Goal: Communication & Community: Answer question/provide support

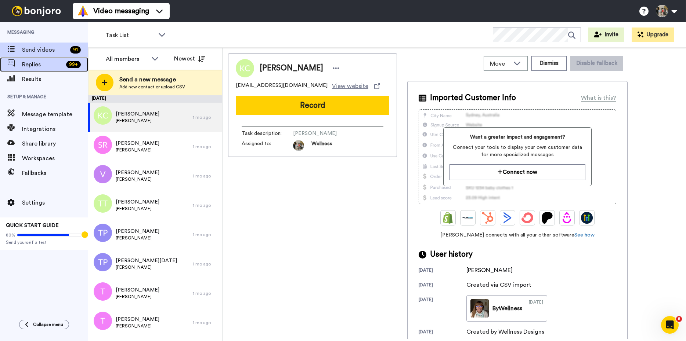
click at [32, 68] on span "Replies" at bounding box center [42, 64] width 41 height 9
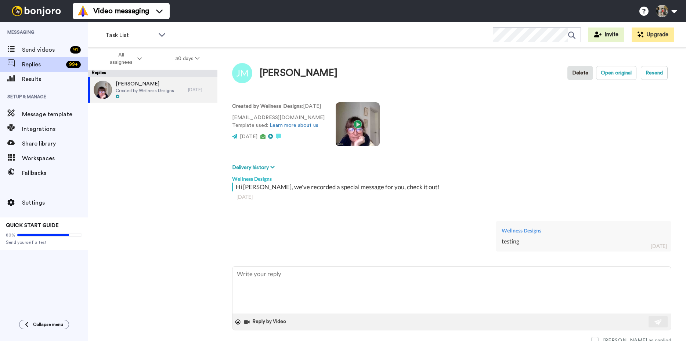
click at [525, 243] on div "testing" at bounding box center [583, 241] width 164 height 8
click at [33, 66] on span "Replies" at bounding box center [42, 64] width 41 height 9
click at [198, 60] on icon at bounding box center [197, 58] width 4 height 5
click at [183, 72] on span "30 days" at bounding box center [178, 74] width 20 height 6
click at [120, 65] on span "All assignees" at bounding box center [121, 58] width 30 height 15
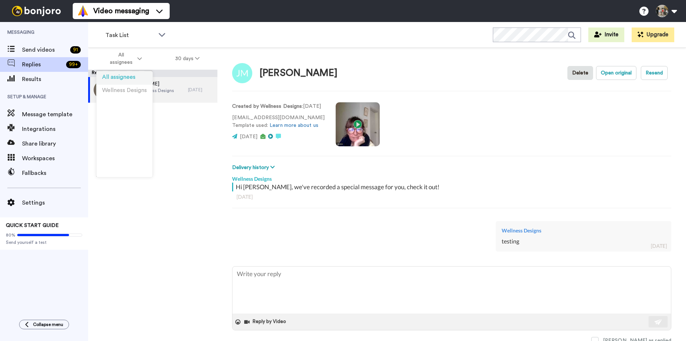
click at [120, 77] on span "All assignees" at bounding box center [118, 78] width 33 height 6
type textarea "x"
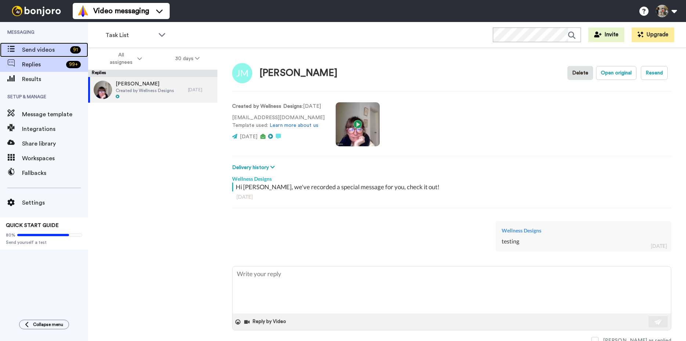
click at [33, 51] on span "Send videos" at bounding box center [44, 50] width 45 height 9
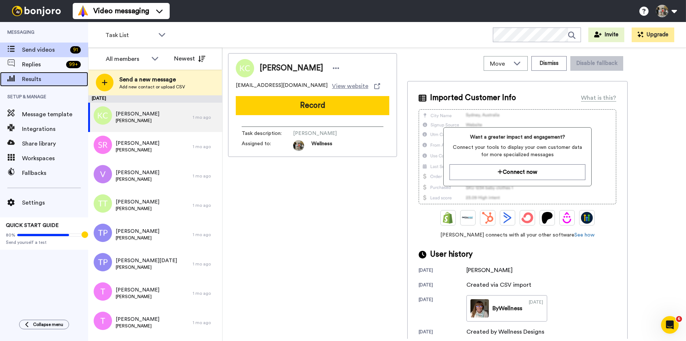
click at [34, 78] on span "Results" at bounding box center [55, 79] width 66 height 9
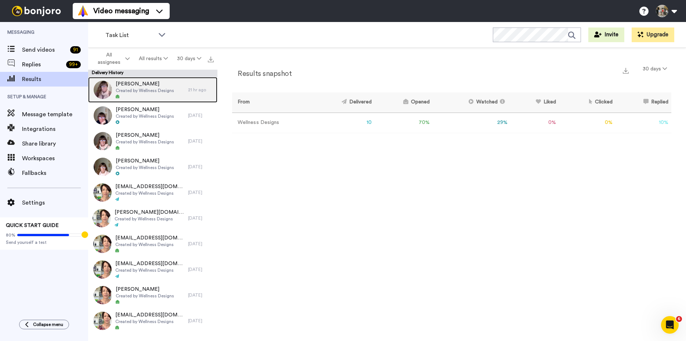
click at [150, 85] on span "[PERSON_NAME]" at bounding box center [145, 83] width 58 height 7
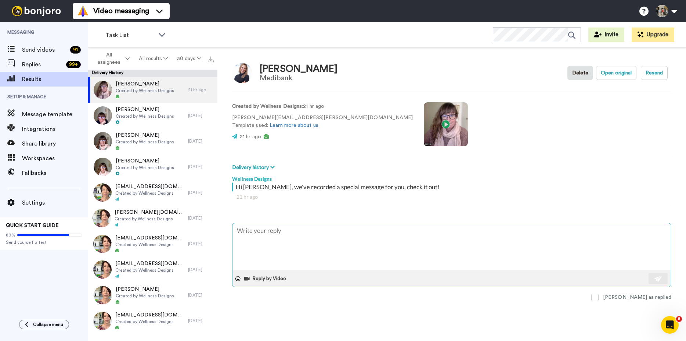
type textarea "x"
type textarea "m"
type textarea "x"
type textarea "H"
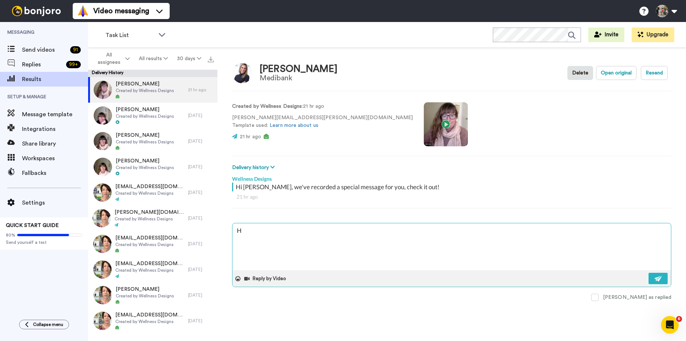
type textarea "x"
type textarea "Hi"
type textarea "x"
type textarea "Hi"
type textarea "x"
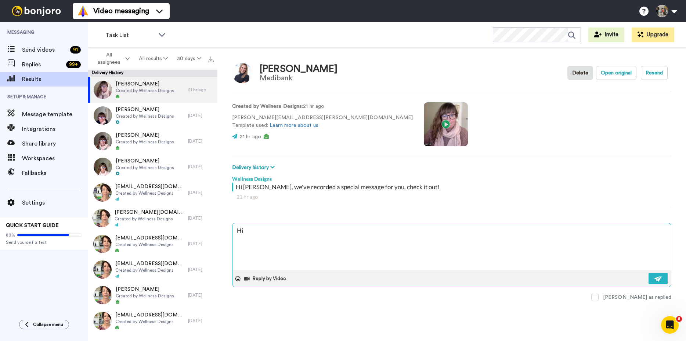
type textarea "Hi M"
type textarea "x"
type textarea "Hi Me"
type textarea "x"
type textarea "Hi [PERSON_NAME]"
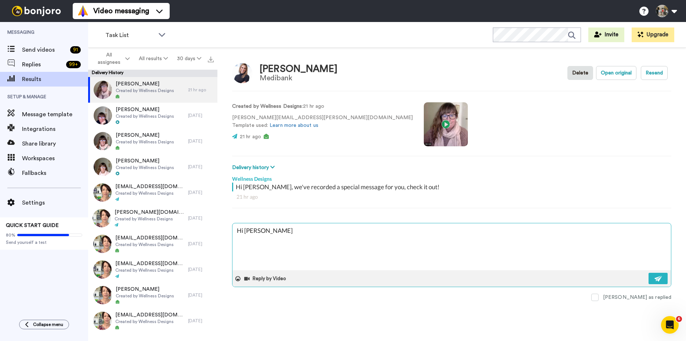
type textarea "x"
type textarea "Hi [PERSON_NAME]."
type textarea "x"
type textarea "Hi [PERSON_NAME]."
type textarea "x"
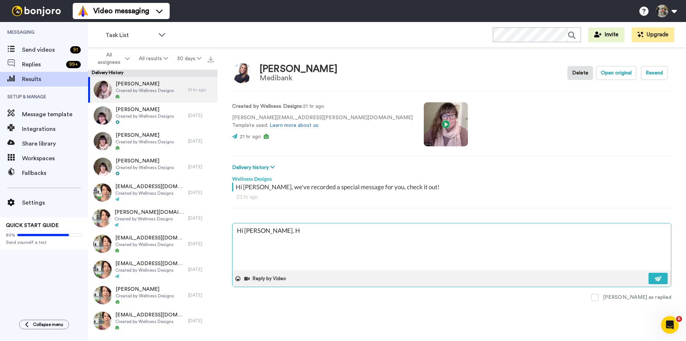
type textarea "Hi [PERSON_NAME]. He"
type textarea "x"
type textarea "Hi [PERSON_NAME]. Her"
type textarea "x"
type textarea "Hi [PERSON_NAME]. Here"
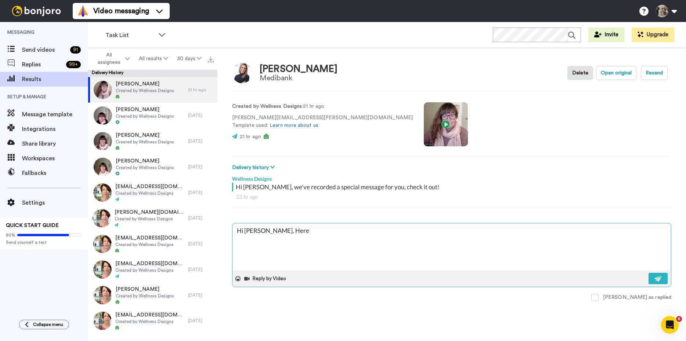
type textarea "x"
type textarea "Hi [PERSON_NAME]. Here'"
type textarea "x"
type textarea "Hi [PERSON_NAME]. Here's"
type textarea "x"
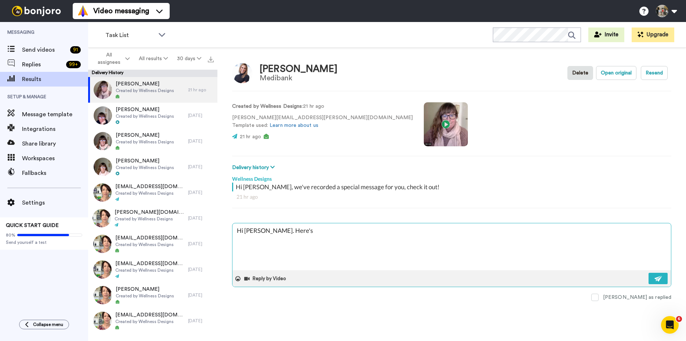
type textarea "Hi [PERSON_NAME]. Here's t"
type textarea "x"
type textarea "Hi [PERSON_NAME]. Here's th"
type textarea "x"
type textarea "Hi [PERSON_NAME]. Here's the"
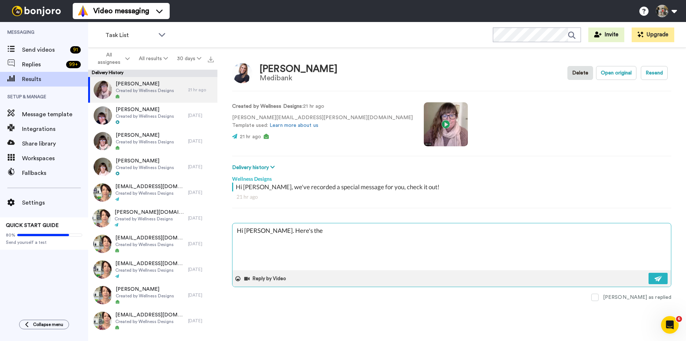
type textarea "x"
type textarea "Hi [PERSON_NAME]. Here's the"
type textarea "x"
type textarea "Hi [PERSON_NAME]. Here's the T"
type textarea "x"
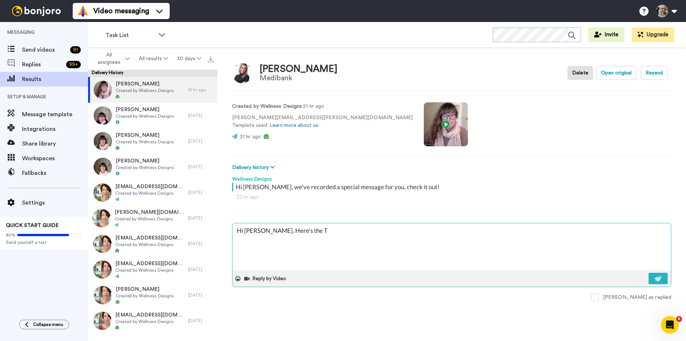
type textarea "Hi [PERSON_NAME]. Here's the TE"
type textarea "x"
type textarea "Hi [PERSON_NAME]. Here's the TES"
type textarea "x"
type textarea "Hi [PERSON_NAME]. Here's the TEST"
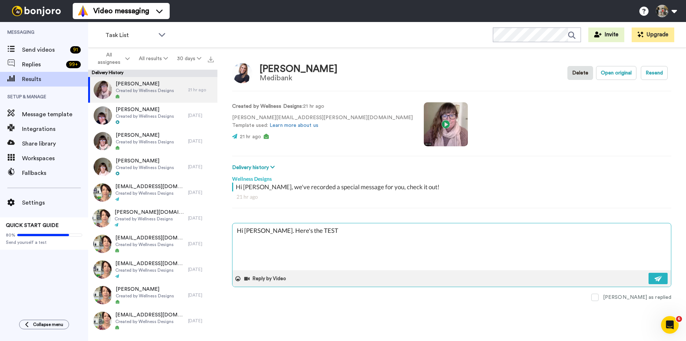
type textarea "x"
type textarea "Hi [PERSON_NAME]. Here's the TEST"
type textarea "x"
type textarea "Hi [PERSON_NAME]. Here's the TEST v"
type textarea "x"
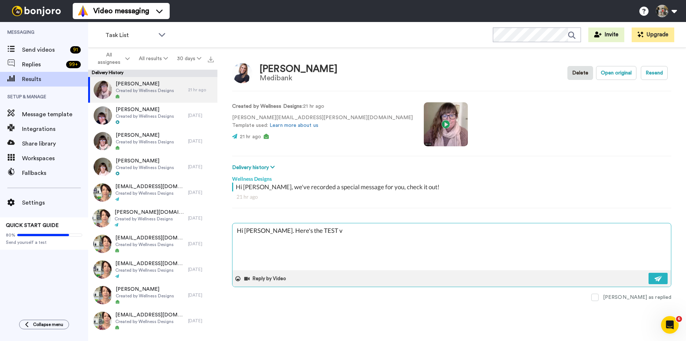
type textarea "Hi [PERSON_NAME]. Here's the TEST vi"
type textarea "x"
type textarea "Hi [PERSON_NAME]. Here's the TEST vid"
type textarea "x"
type textarea "Hi [PERSON_NAME]. Here's the TEST vide"
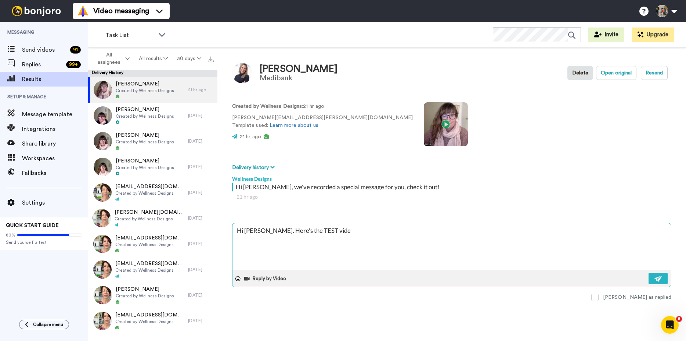
type textarea "x"
type textarea "Hi [PERSON_NAME]. Here's the TEST video"
type textarea "x"
type textarea "Hi [PERSON_NAME]. Here's the TEST video"
type textarea "x"
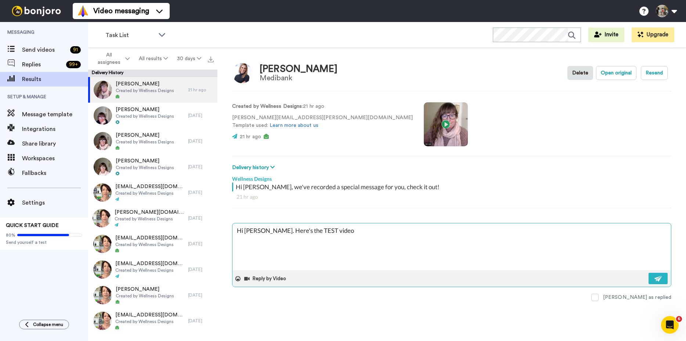
type textarea "Hi [PERSON_NAME]. Here's the TEST video I"
type textarea "x"
type textarea "Hi [PERSON_NAME]. Here's the TEST video I"
type textarea "x"
type textarea "Hi [PERSON_NAME]. Here's the TEST video I s"
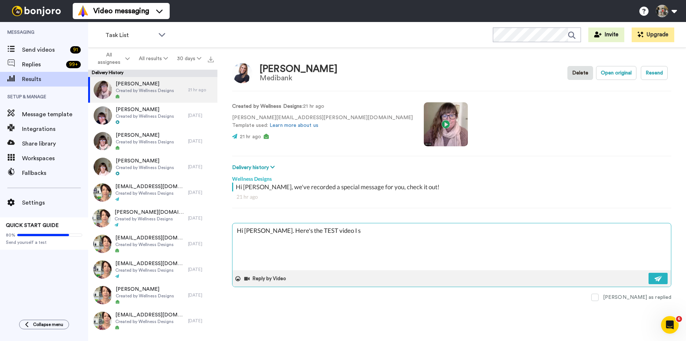
type textarea "x"
type textarea "Hi [PERSON_NAME]. Here's the TEST video I se"
type textarea "x"
type textarea "Hi [PERSON_NAME]. Here's the TEST video I sen"
type textarea "x"
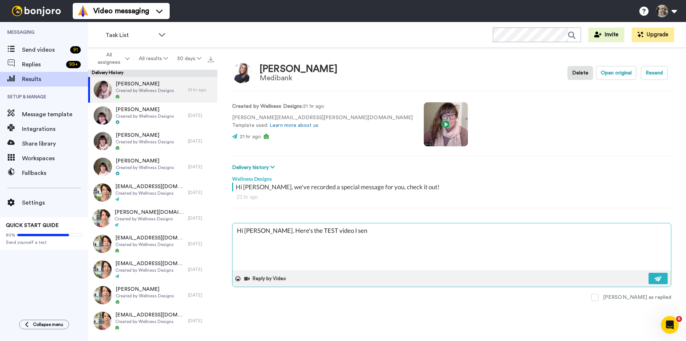
type textarea "Hi [PERSON_NAME]. Here's the TEST video I sent"
type textarea "x"
type textarea "Hi [PERSON_NAME]. Here's the TEST video I sent"
type textarea "x"
type textarea "Hi [PERSON_NAME]. Here's the TEST video I sent y"
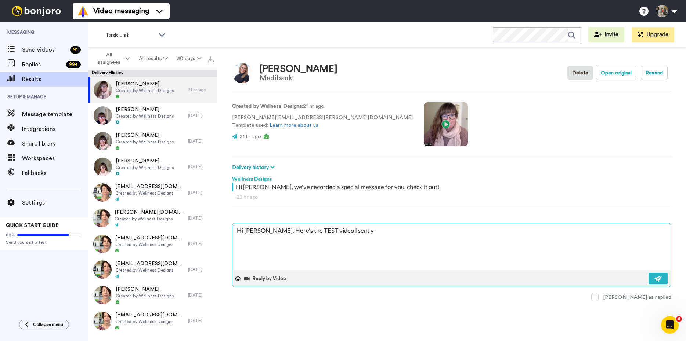
type textarea "x"
type textarea "Hi [PERSON_NAME]. Here's the TEST video I sent yo"
type textarea "x"
type textarea "Hi [PERSON_NAME]. Here's the TEST video I sent you"
type textarea "x"
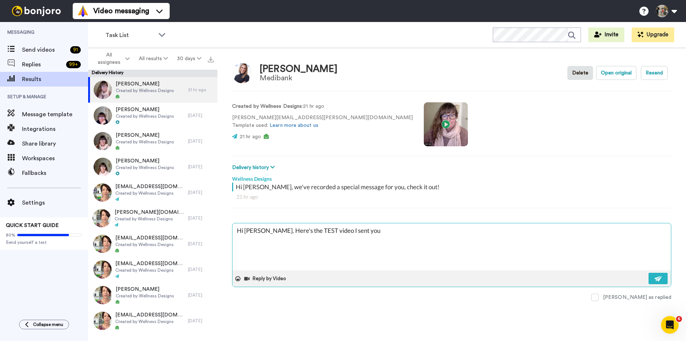
type textarea "Hi [PERSON_NAME]. Here's the TEST video I sent you"
type textarea "x"
type textarea "Hi [PERSON_NAME]. Here's the TEST video I sent you o"
type textarea "x"
type textarea "Hi [PERSON_NAME]. Here's the TEST video I sent you on"
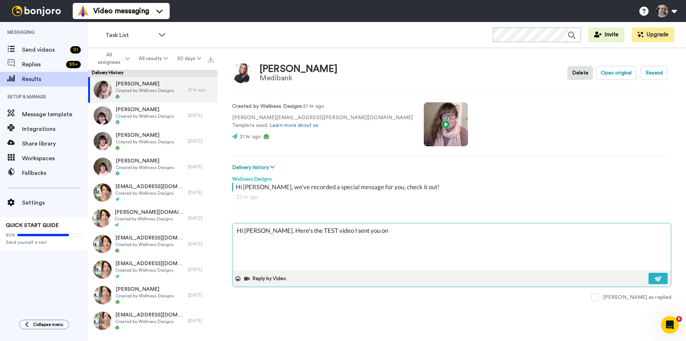
type textarea "x"
type textarea "Hi [PERSON_NAME]. Here's the TEST video I sent you on"
type textarea "x"
type textarea "Hi [PERSON_NAME]. Here's the TEST video I sent you on M"
type textarea "x"
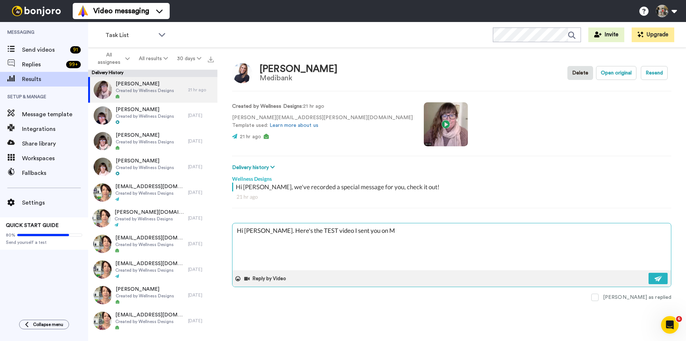
type textarea "Hi [PERSON_NAME]. Here's the TEST video I sent you on [GEOGRAPHIC_DATA]"
type textarea "x"
type textarea "Hi [PERSON_NAME]. Here's the TEST video I sent you [DATE]"
type textarea "x"
type textarea "Hi [PERSON_NAME]. Here's the TEST video I sent you on [GEOGRAPHIC_DATA]"
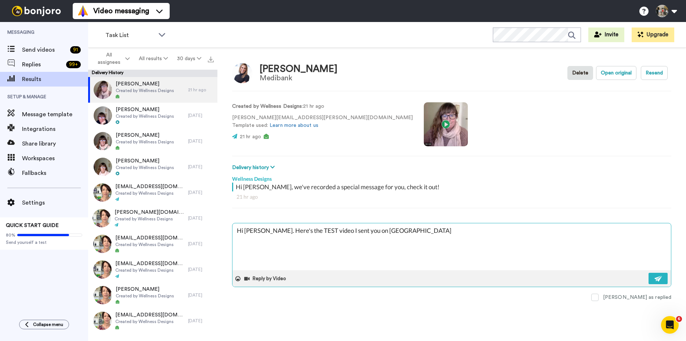
type textarea "x"
type textarea "Hi [PERSON_NAME]. Here's the TEST video I sent you on [GEOGRAPHIC_DATA]"
type textarea "x"
type textarea "Hi [PERSON_NAME]. Here's the TEST video I sent you [DATE][GEOGRAPHIC_DATA]"
type textarea "x"
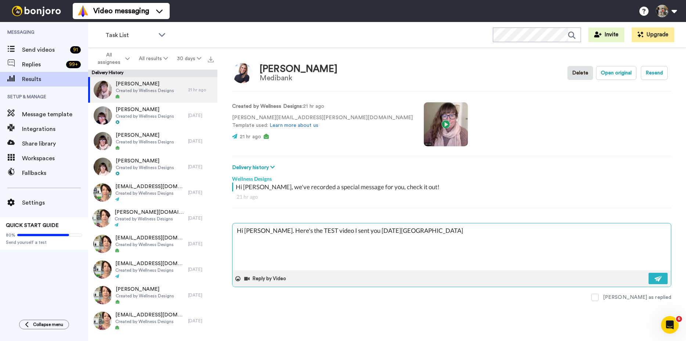
type textarea "Hi [PERSON_NAME]. Here's the TEST video I sent you on [GEOGRAPHIC_DATA]"
type textarea "x"
type textarea "Hi [PERSON_NAME]. Here's the TEST video I sent you on [GEOGRAPHIC_DATA]"
type textarea "x"
type textarea "Hi [PERSON_NAME]. Here's the TEST video I sent you [DATE]"
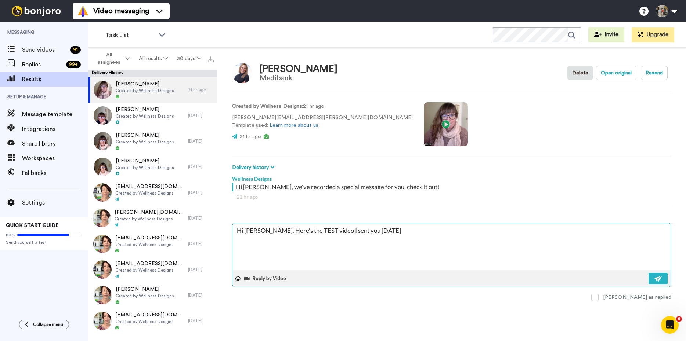
type textarea "x"
type textarea "Hi [PERSON_NAME]. Here's the TEST video I sent you on [GEOGRAPHIC_DATA]"
type textarea "x"
type textarea "Hi [PERSON_NAME]. Here's the TEST video I sent you on M"
type textarea "x"
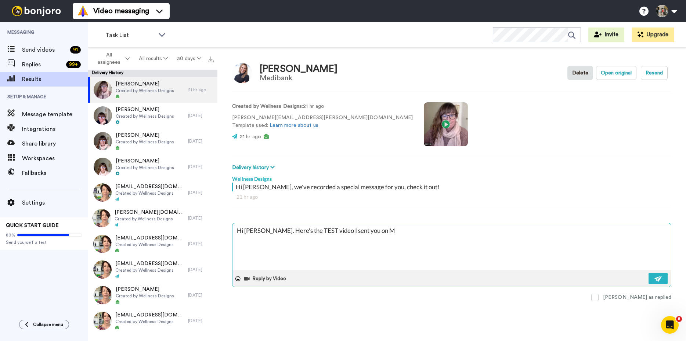
type textarea "Hi [PERSON_NAME]. Here's the TEST video I sent you on Mo"
type textarea "x"
type textarea "Hi [PERSON_NAME]. Here's the TEST video I sent you [DATE]"
type textarea "x"
type textarea "Hi [PERSON_NAME]. Here's the TEST video I sent you on Mond"
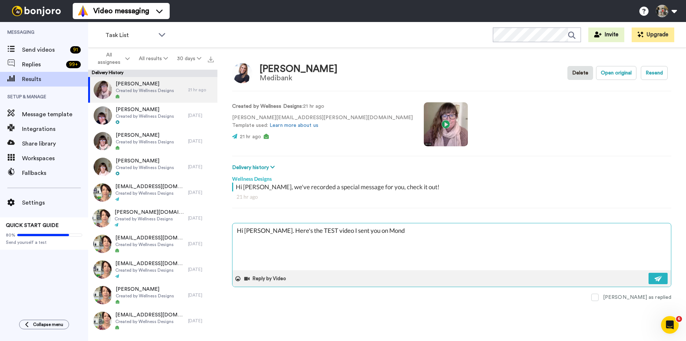
type textarea "x"
type textarea "Hi [PERSON_NAME]. Here's the TEST video I sent you on [PERSON_NAME]"
type textarea "x"
type textarea "Hi [PERSON_NAME]. Here's the TEST video I sent you [DATE]"
type textarea "x"
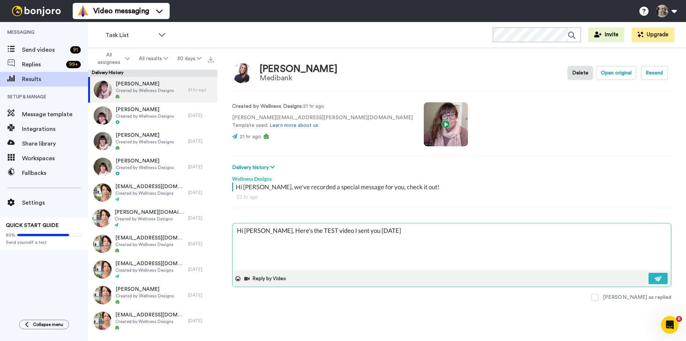
type textarea "Hi [PERSON_NAME]. Here's the TEST video I sent you [DATE]."
type textarea "x"
type textarea "Hi [PERSON_NAME]. Here's the TEST video I sent you [DATE]."
type textarea "x"
type textarea "Hi [PERSON_NAME]. Here's the TEST video I sent you [DATE]. H"
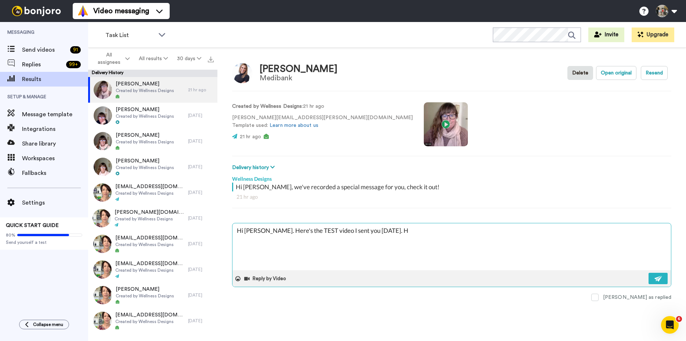
type textarea "x"
type textarea "Hi [PERSON_NAME]. Here's the TEST video I sent you [DATE]. He"
type textarea "x"
type textarea "Hi [PERSON_NAME]. Here's the TEST video I sent you [DATE]. H"
type textarea "x"
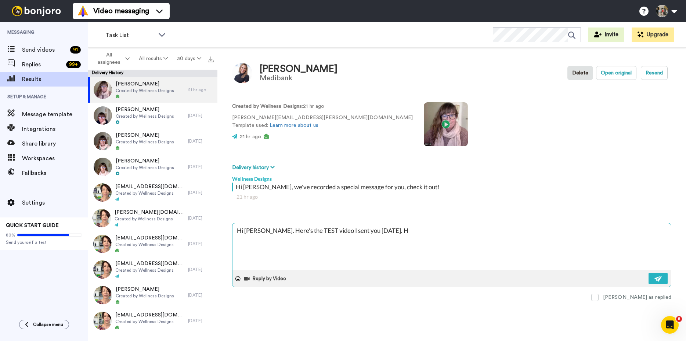
type textarea "Hi [PERSON_NAME]. Here's the TEST video I sent you [DATE]. Ho"
type textarea "x"
type textarea "Hi [PERSON_NAME]. Here's the TEST video I sent you [DATE]. Hop"
type textarea "x"
type textarea "Hi [PERSON_NAME]. Here's the TEST video I sent you [DATE]. Hopi"
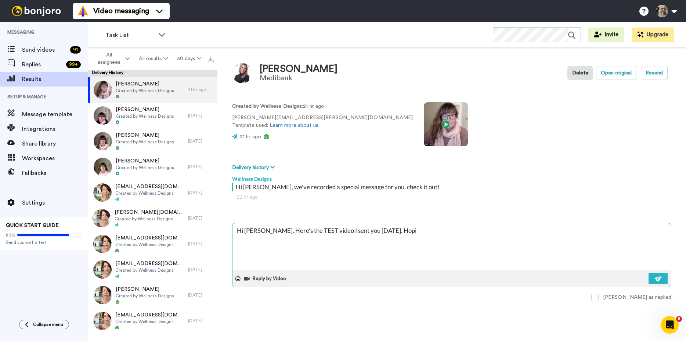
type textarea "x"
type textarea "Hi [PERSON_NAME]. Here's the TEST video I sent you [DATE]. Hopin"
type textarea "x"
type textarea "Hi [PERSON_NAME]. Here's the TEST video I sent you [DATE]. Hoping"
type textarea "x"
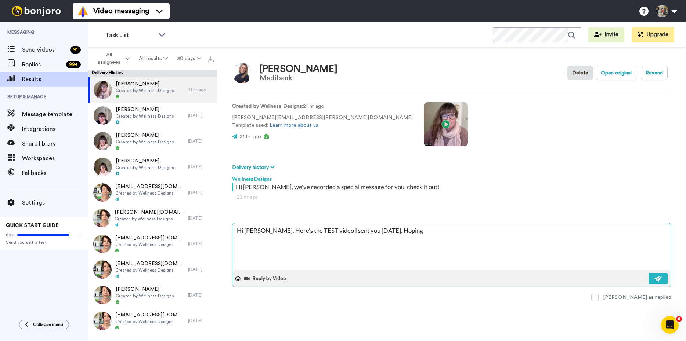
type textarea "Hi [PERSON_NAME]. Here's the TEST video I sent you [DATE]. Hoping y"
type textarea "x"
type textarea "Hi [PERSON_NAME]. Here's the TEST video I sent you [DATE]. Hoping yo"
type textarea "x"
type textarea "Hi [PERSON_NAME]. Here's the TEST video I sent you [DATE]. Hoping you"
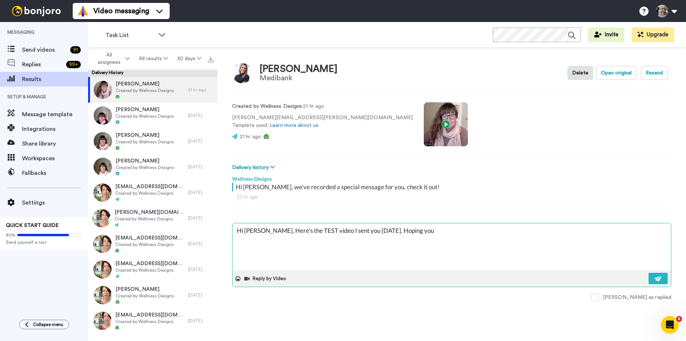
type textarea "x"
type textarea "Hi [PERSON_NAME]. Here's the TEST video I sent you [DATE]. Hoping you"
type textarea "x"
type textarea "Hi [PERSON_NAME]. Here's the TEST video I sent you [DATE]. Hoping you r"
type textarea "x"
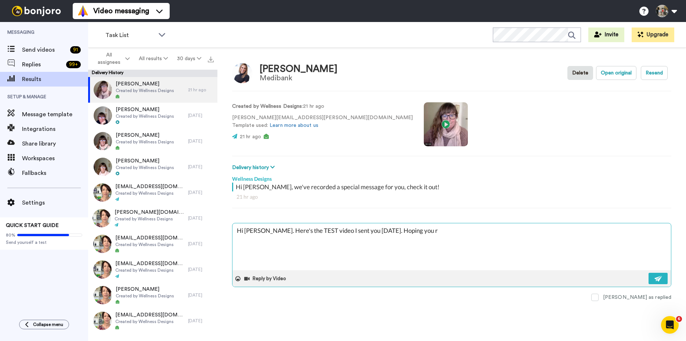
type textarea "Hi [PERSON_NAME]. Here's the TEST video I sent you [DATE]. Hoping you re"
type textarea "x"
type textarea "Hi [PERSON_NAME]. Here's the TEST video I sent you [DATE]. Hoping you rec"
type textarea "x"
type textarea "Hi [PERSON_NAME]. Here's the TEST video I sent you [DATE]. Hoping you rece"
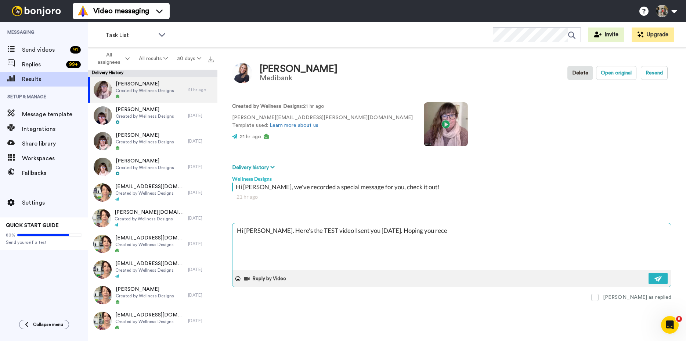
type textarea "x"
type textarea "Hi [PERSON_NAME]. Here's the TEST video I sent you [DATE]. Hoping you recei"
type textarea "x"
type textarea "Hi [PERSON_NAME]. Here's the TEST video I sent you [DATE]. Hoping you receiv"
type textarea "x"
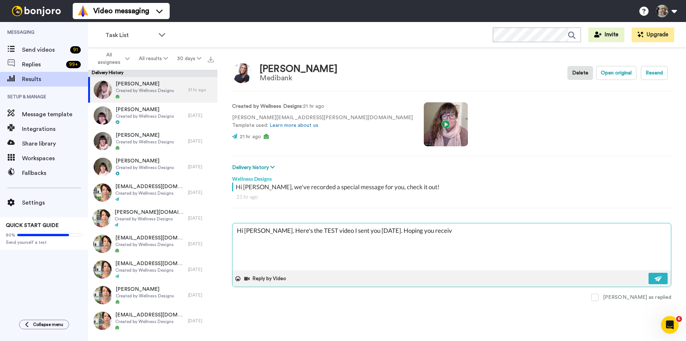
type textarea "Hi [PERSON_NAME]. Here's the TEST video I sent you [DATE]. Hoping you receive"
type textarea "x"
type textarea "Hi [PERSON_NAME]. Here's the TEST video I sent you [DATE]. Hoping you receive"
type textarea "x"
type textarea "Hi [PERSON_NAME]. Here's the TEST video I sent you [DATE]. Hoping you receive t"
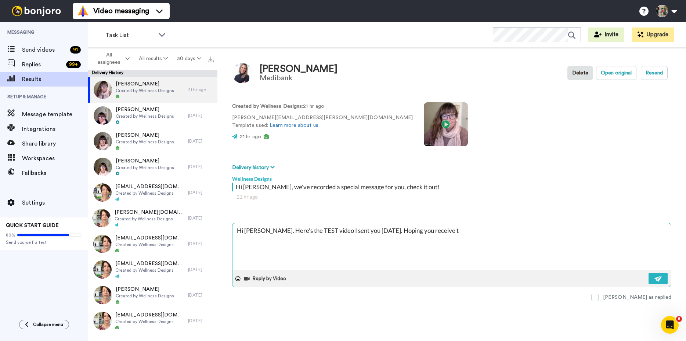
type textarea "x"
type textarea "Hi [PERSON_NAME]. Here's the TEST video I sent you [DATE]. Hoping you receive th"
type textarea "x"
type textarea "Hi [PERSON_NAME]. Here's the TEST video I sent you [DATE]. Hoping you receive t…"
type textarea "x"
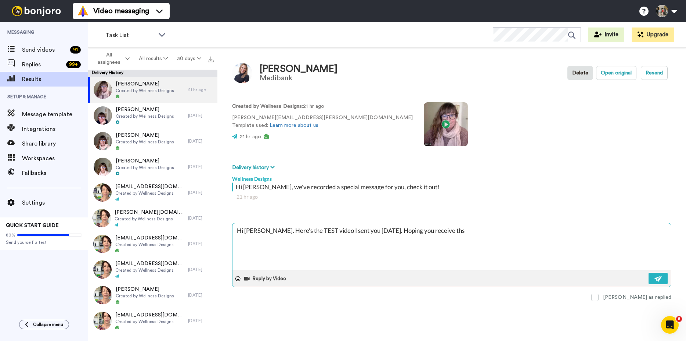
type textarea "Hi [PERSON_NAME]. Here's the TEST video I sent you [DATE]. Hoping you receive t…"
type textarea "x"
type textarea "Hi [PERSON_NAME]. Here's the TEST video I sent you [DATE]. Hoping you receive t…"
type textarea "x"
type textarea "Hi [PERSON_NAME]. Here's the TEST video I sent you [DATE]. Hoping you receive t…"
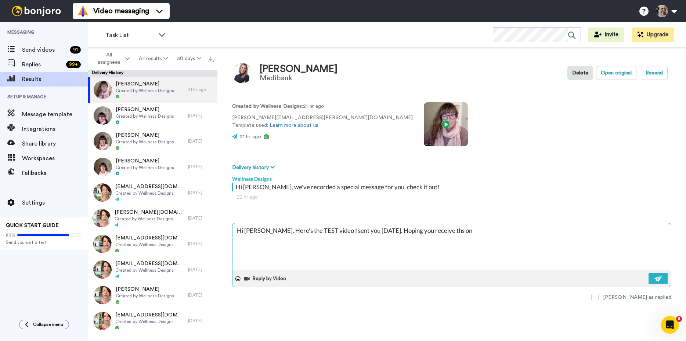
type textarea "x"
type textarea "Hi [PERSON_NAME]. Here's the TEST video I sent you [DATE]. Hoping you receive t…"
type textarea "x"
type textarea "Hi [PERSON_NAME]. Here's the TEST video I sent you [DATE]. Hoping you receive t…"
type textarea "x"
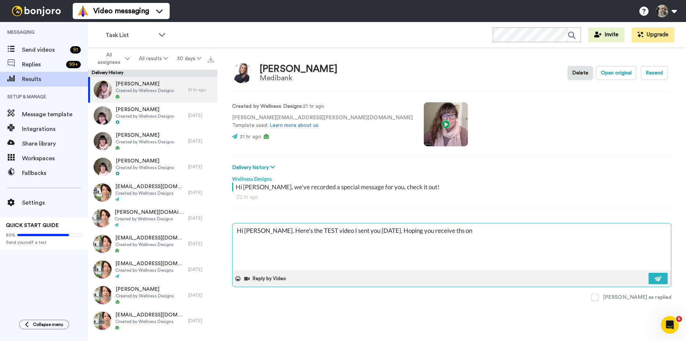
type textarea "Hi [PERSON_NAME]. Here's the TEST video I sent you [DATE]. Hoping you receive t…"
type textarea "x"
type textarea "Hi [PERSON_NAME]. Here's the TEST video I sent you [DATE]. Hoping you receive t…"
type textarea "x"
type textarea "Hi [PERSON_NAME]. Here's the TEST video I sent you [DATE]. Hoping you receive t…"
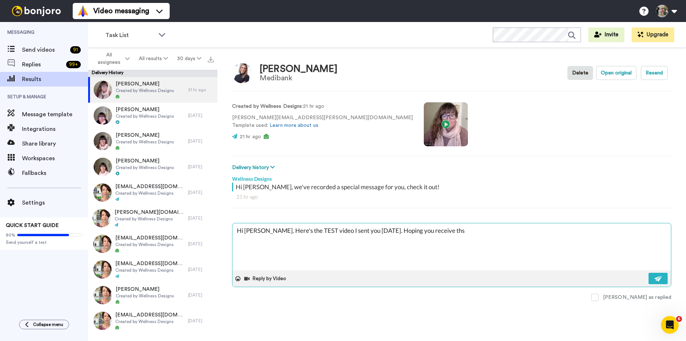
type textarea "x"
type textarea "Hi [PERSON_NAME]. Here's the TEST video I sent you [DATE]. Hoping you receive th"
type textarea "x"
type textarea "Hi [PERSON_NAME]. Here's the TEST video I sent you [DATE]. Hoping you receive t…"
type textarea "x"
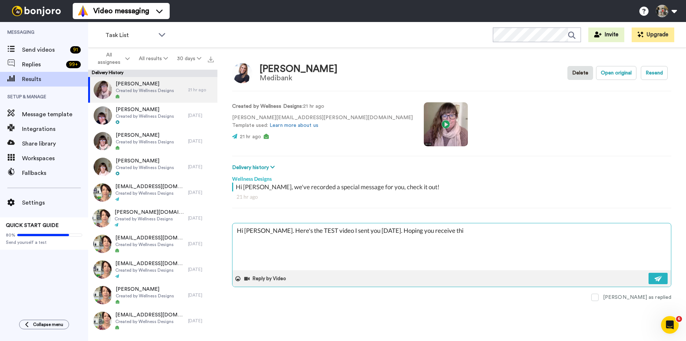
type textarea "Hi [PERSON_NAME]. Here's the TEST video I sent you [DATE]. Hoping you receive t…"
type textarea "x"
type textarea "Hi [PERSON_NAME]. Here's the TEST video I sent you [DATE]. Hoping you receive t…"
type textarea "x"
type textarea "Hi [PERSON_NAME]. Here's the TEST video I sent you [DATE]. Hoping you receive t…"
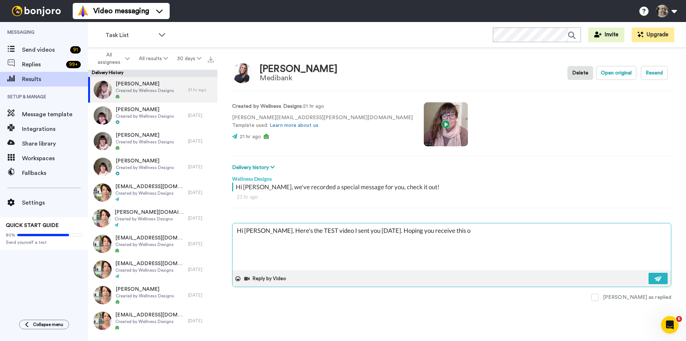
type textarea "x"
type textarea "Hi [PERSON_NAME]. Here's the TEST video I sent you [DATE]. Hoping you receive t…"
type textarea "x"
type textarea "Hi [PERSON_NAME]. Here's the TEST video I sent you [DATE]. Hoping you receive t…"
click at [660, 278] on img at bounding box center [658, 279] width 8 height 6
